Goal: Information Seeking & Learning: Learn about a topic

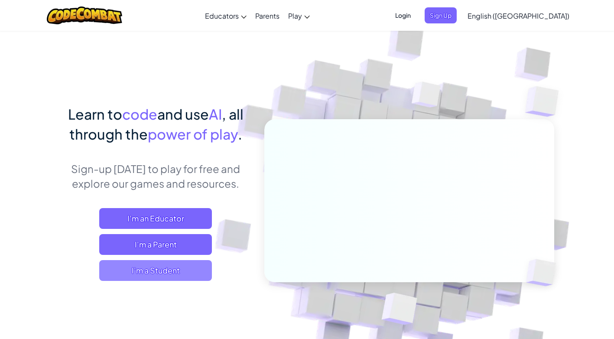
click at [159, 272] on span "I'm a Student" at bounding box center [155, 270] width 113 height 21
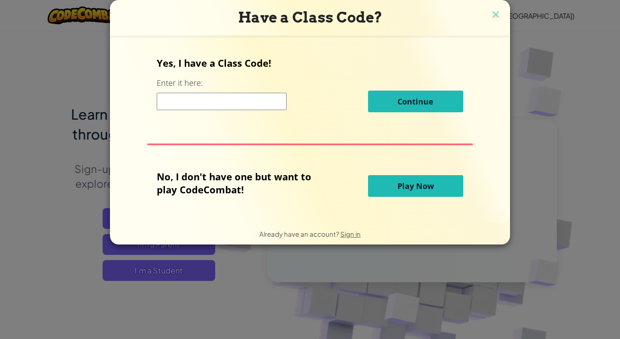
click at [199, 103] on input at bounding box center [222, 101] width 130 height 17
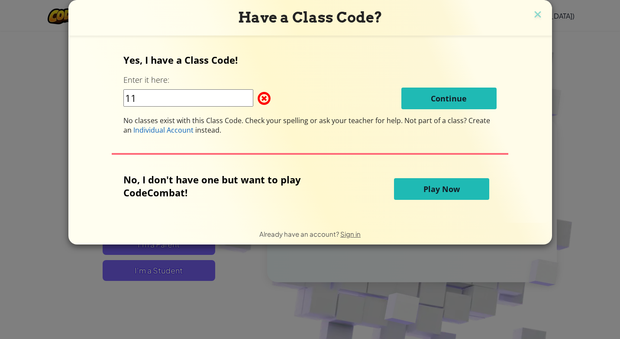
click at [144, 97] on input "11" at bounding box center [188, 97] width 130 height 17
type input "1"
click at [430, 190] on span "Play Now" at bounding box center [442, 189] width 36 height 10
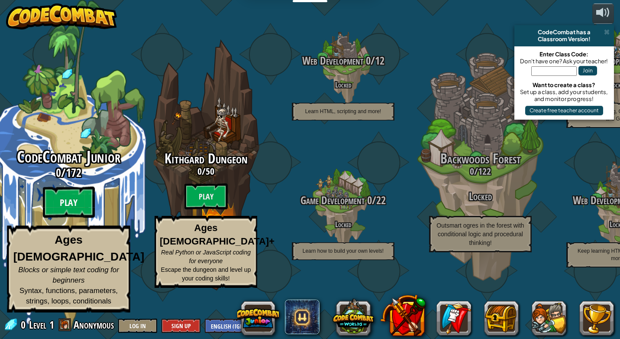
click at [73, 218] on btn "Play" at bounding box center [69, 202] width 52 height 31
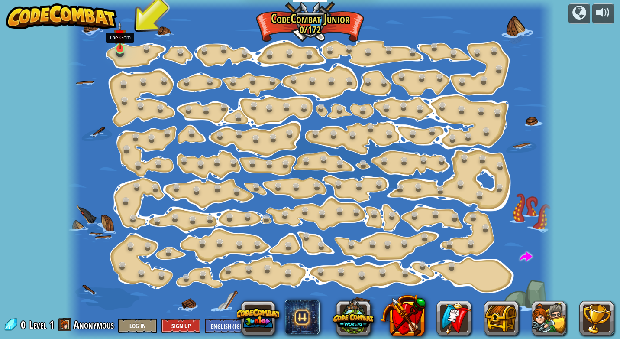
click at [118, 42] on img at bounding box center [120, 35] width 12 height 28
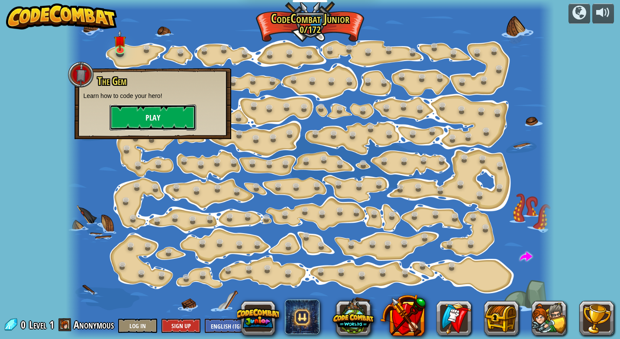
click at [150, 111] on button "Play" at bounding box center [153, 117] width 87 height 26
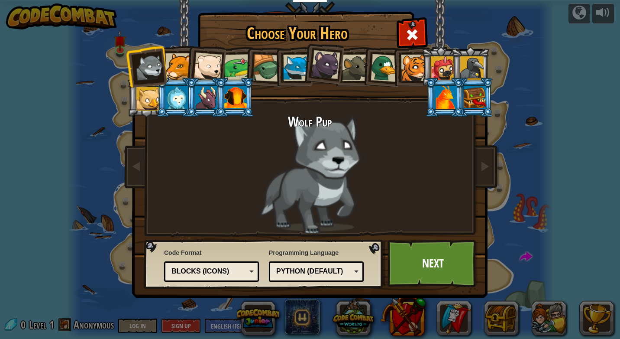
click at [442, 92] on div at bounding box center [446, 97] width 23 height 23
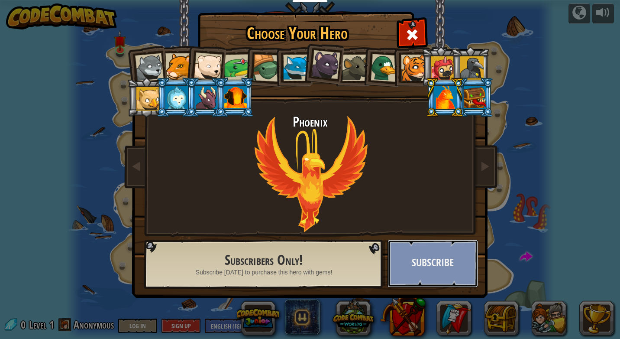
click at [429, 271] on button "Subscribe" at bounding box center [433, 264] width 91 height 48
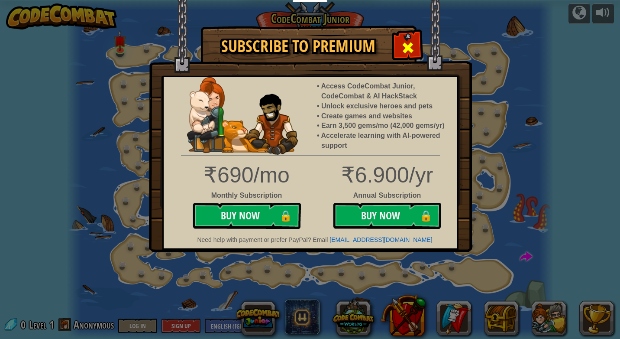
click at [407, 44] on span at bounding box center [408, 48] width 14 height 14
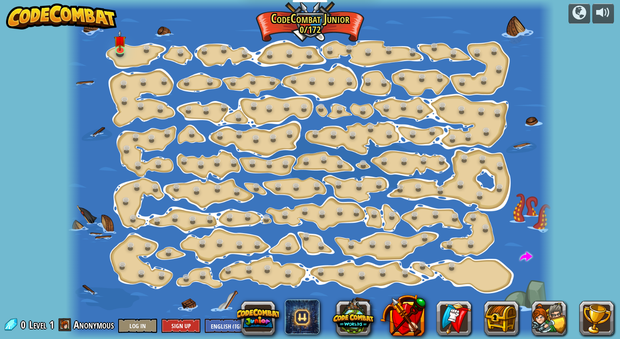
click at [136, 48] on div at bounding box center [310, 169] width 488 height 339
click at [118, 40] on img at bounding box center [120, 35] width 12 height 28
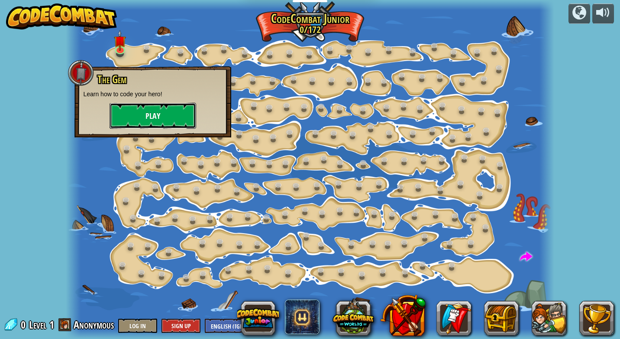
click at [150, 118] on button "Play" at bounding box center [153, 116] width 87 height 26
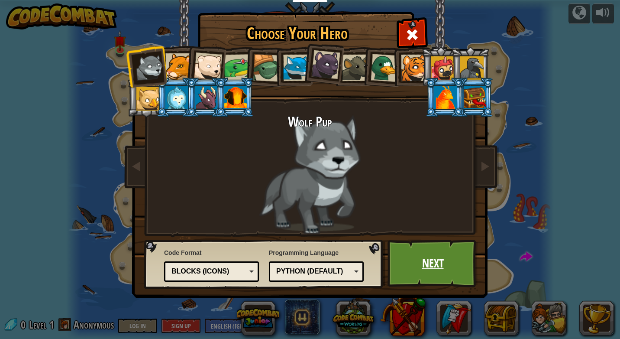
click at [429, 256] on link "Next" at bounding box center [433, 264] width 91 height 48
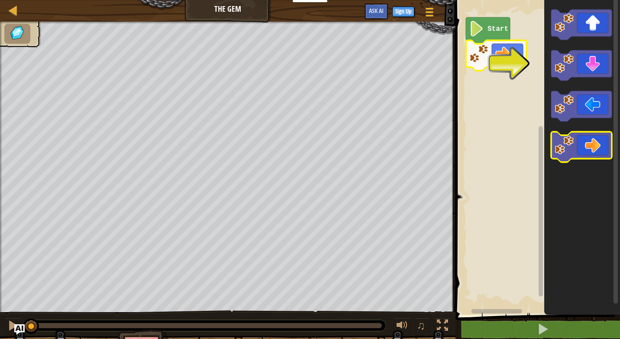
click at [597, 146] on icon "Blockly Workspace" at bounding box center [582, 147] width 61 height 30
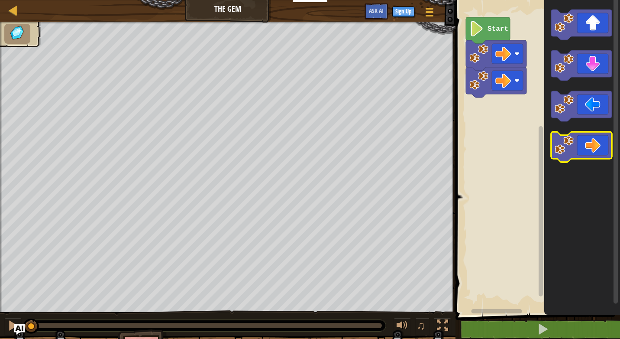
click at [597, 146] on icon "Blockly Workspace" at bounding box center [582, 147] width 61 height 30
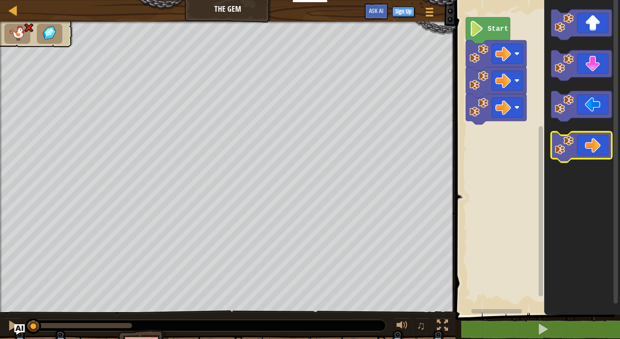
click at [597, 146] on icon "Blockly Workspace" at bounding box center [582, 147] width 61 height 30
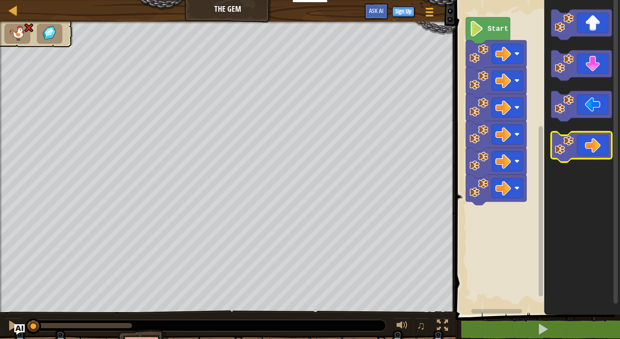
click at [597, 146] on icon "Blockly Workspace" at bounding box center [582, 147] width 61 height 30
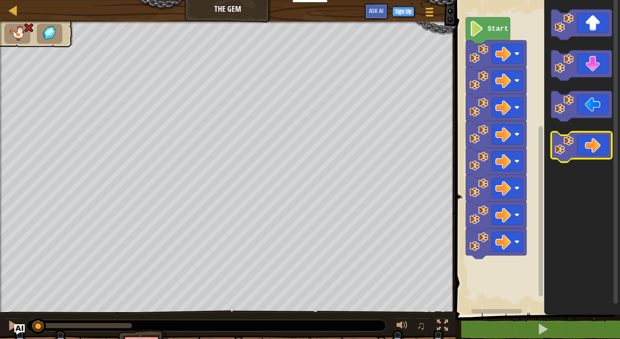
click at [597, 146] on icon "Blockly Workspace" at bounding box center [582, 147] width 61 height 30
click at [597, 145] on icon "Blockly Workspace" at bounding box center [582, 147] width 61 height 30
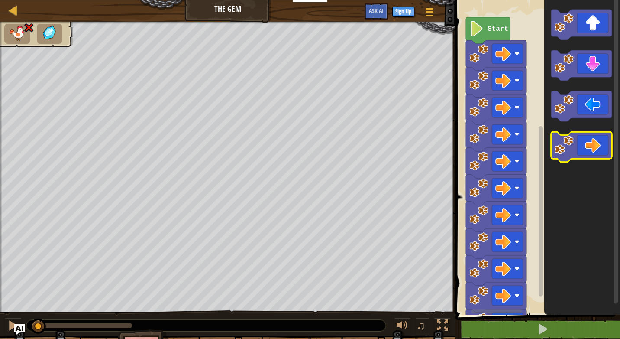
click at [597, 145] on icon "Blockly Workspace" at bounding box center [582, 147] width 61 height 30
click at [597, 144] on icon "Blockly Workspace" at bounding box center [582, 147] width 61 height 30
click at [596, 143] on icon "Blockly Workspace" at bounding box center [582, 147] width 61 height 30
